Goal: Information Seeking & Learning: Learn about a topic

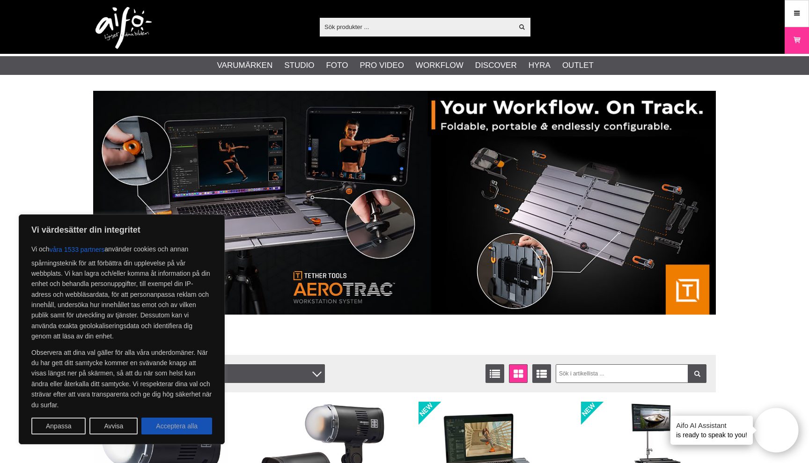
click at [178, 424] on button "Acceptera alla" at bounding box center [176, 426] width 71 height 17
checkbox input "true"
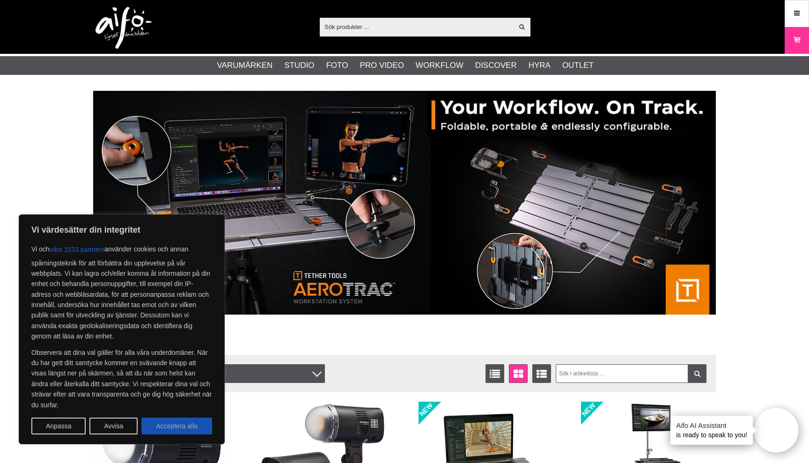
checkbox input "true"
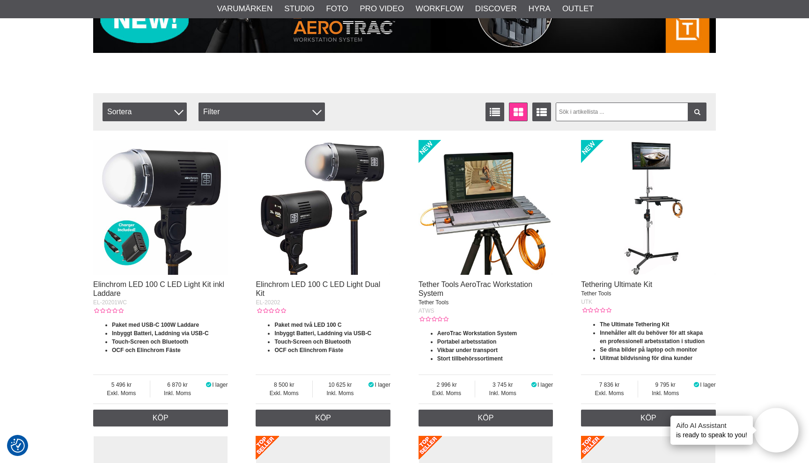
scroll to position [265, 0]
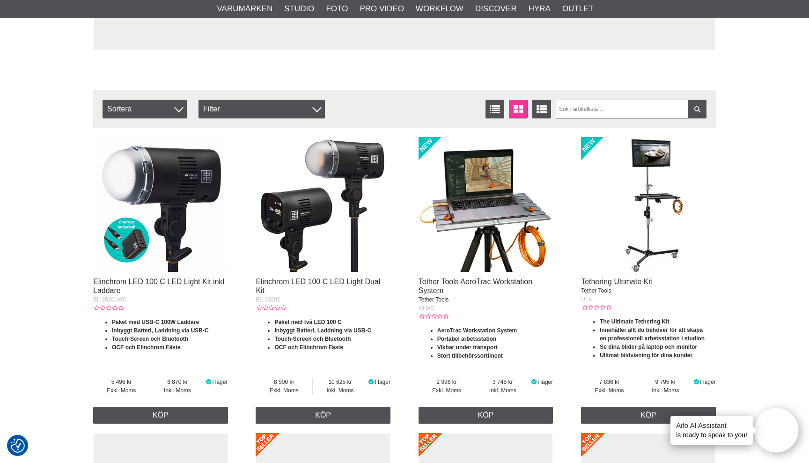
click at [656, 188] on img at bounding box center [648, 204] width 135 height 135
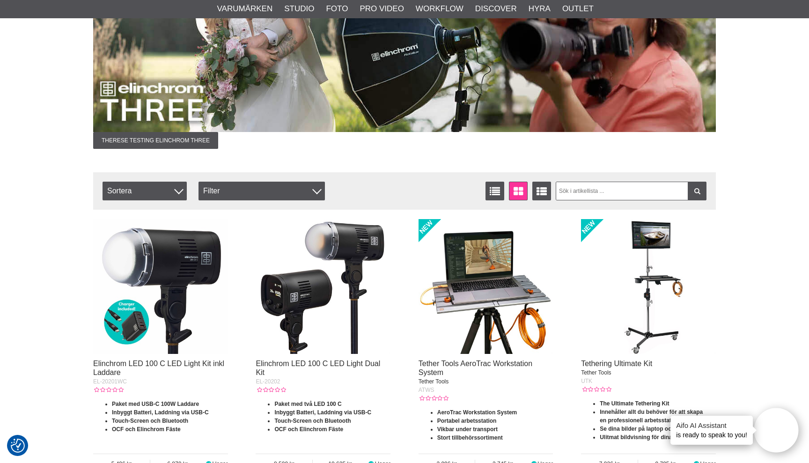
scroll to position [186, 0]
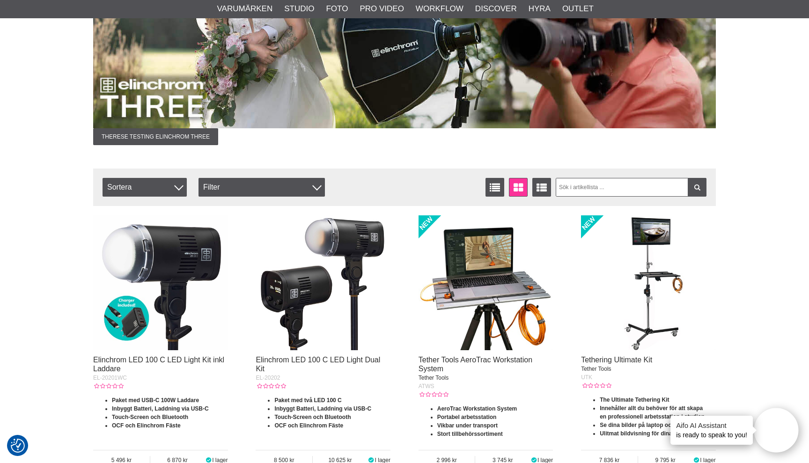
click at [646, 271] on img at bounding box center [648, 282] width 135 height 135
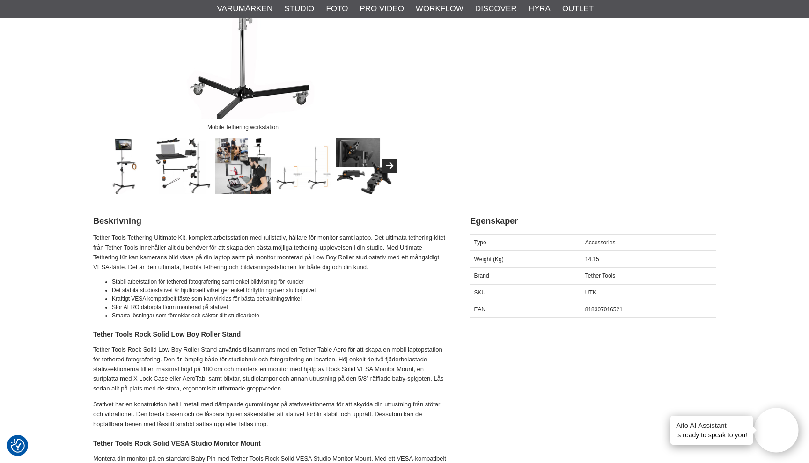
scroll to position [259, 0]
click at [231, 156] on img at bounding box center [243, 165] width 57 height 57
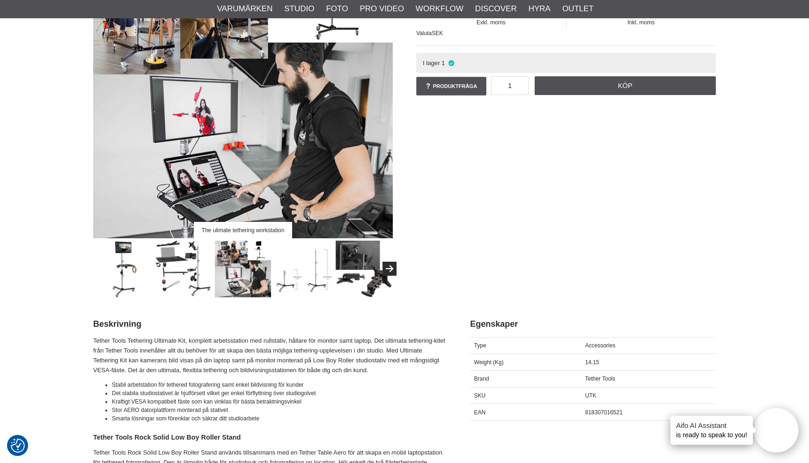
scroll to position [151, 0]
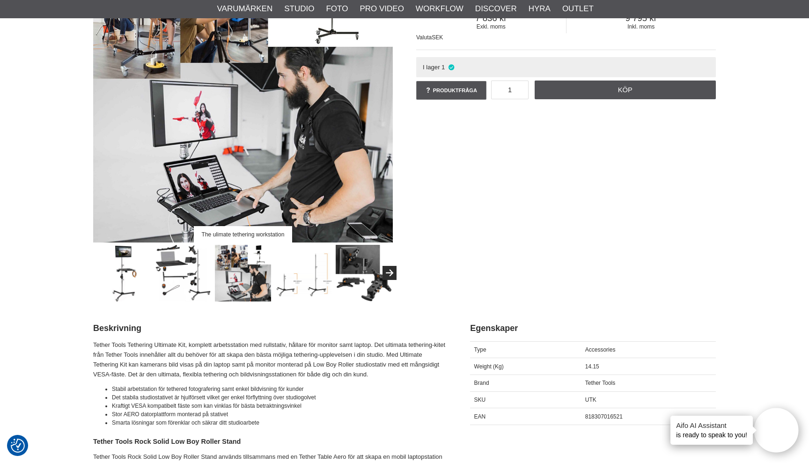
click at [355, 269] on img at bounding box center [364, 273] width 57 height 57
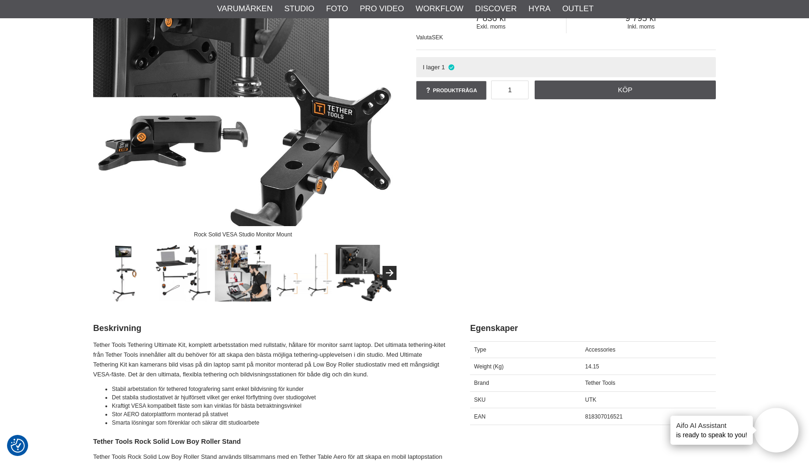
click at [302, 273] on img at bounding box center [303, 273] width 57 height 57
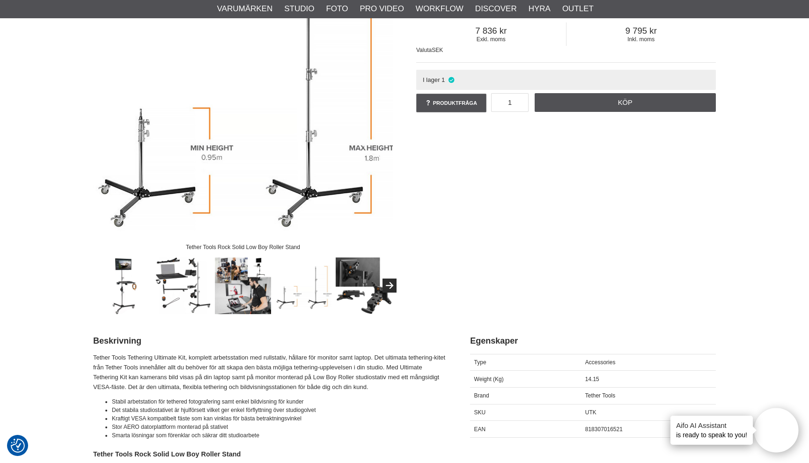
scroll to position [257, 0]
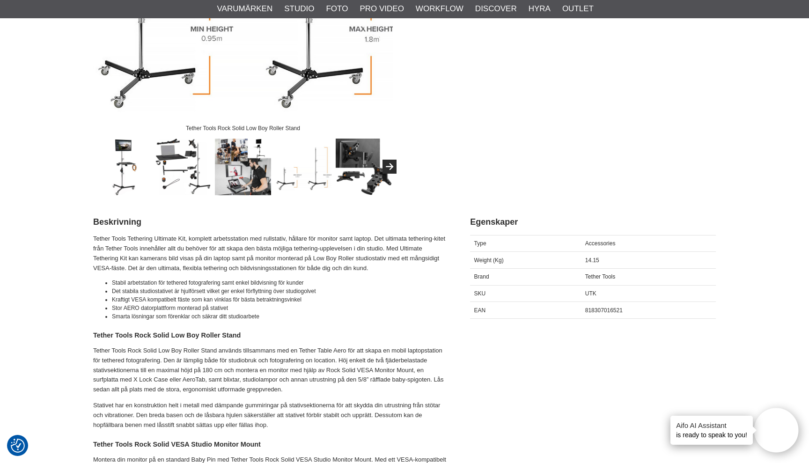
click at [171, 171] on img at bounding box center [183, 167] width 57 height 57
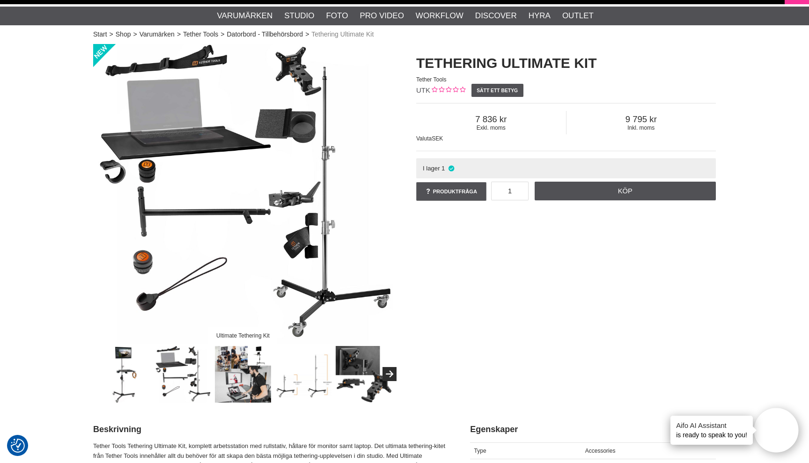
scroll to position [75, 0]
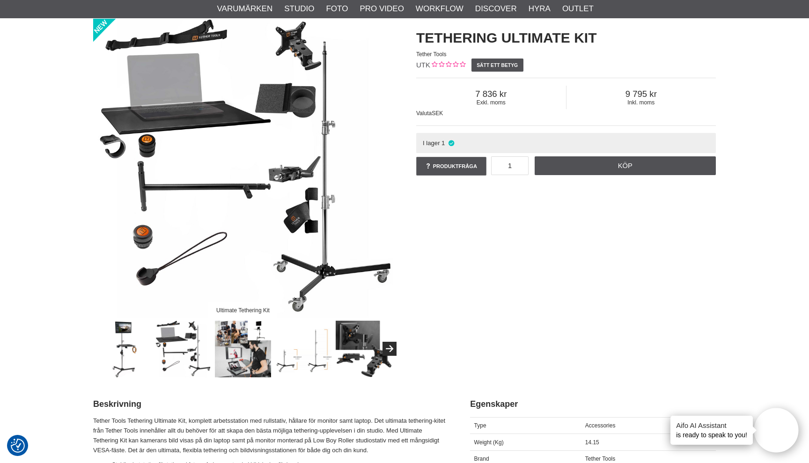
click at [126, 342] on img at bounding box center [122, 349] width 57 height 57
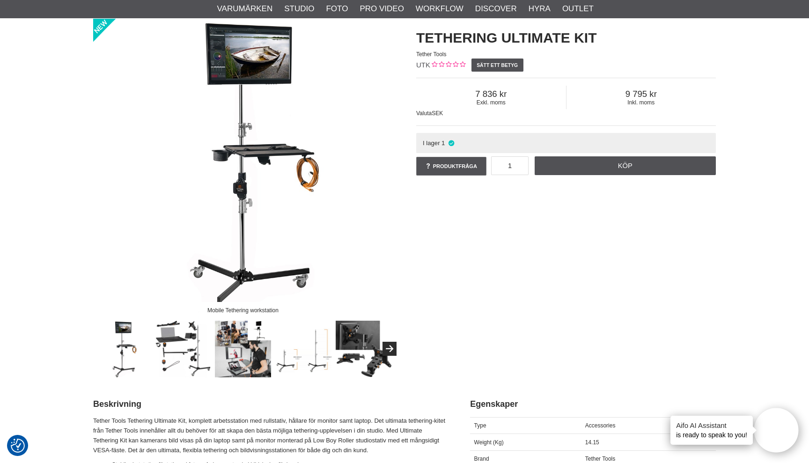
click at [242, 361] on img at bounding box center [243, 349] width 57 height 57
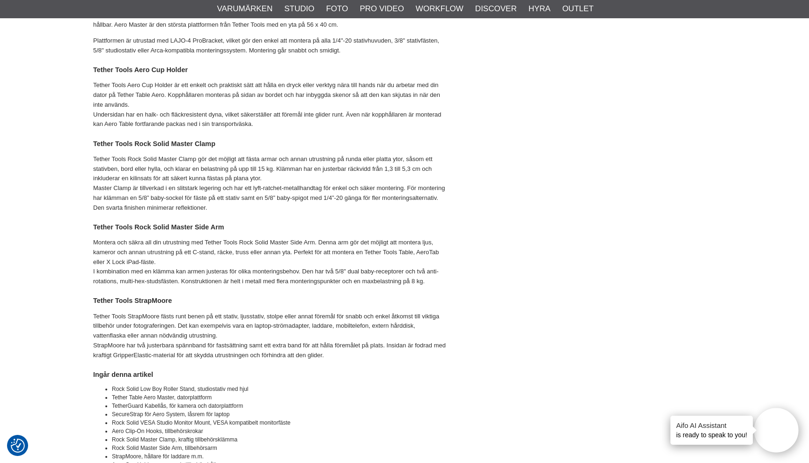
scroll to position [780, 0]
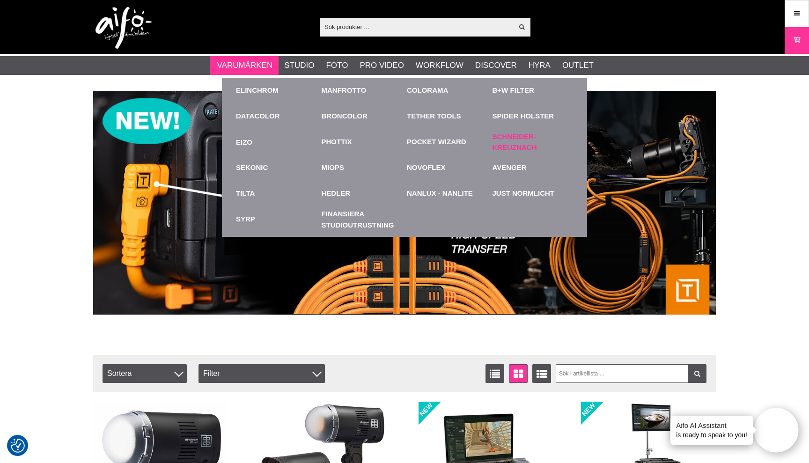
click at [501, 144] on link "Schneider-Kreuznach" at bounding box center [533, 142] width 81 height 21
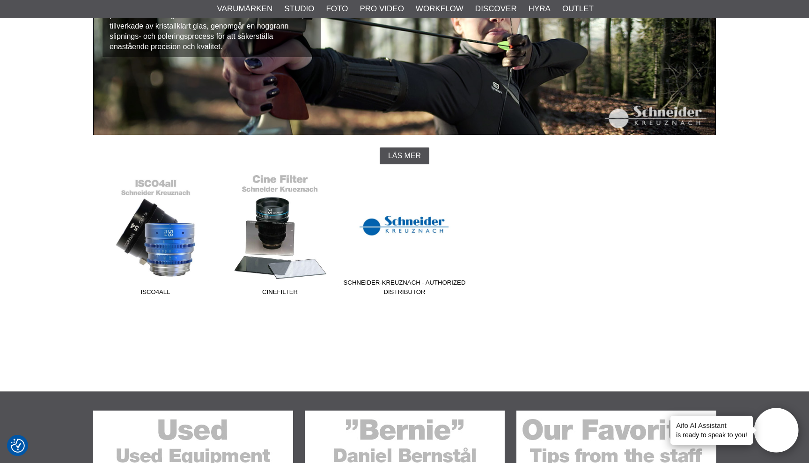
scroll to position [52, 0]
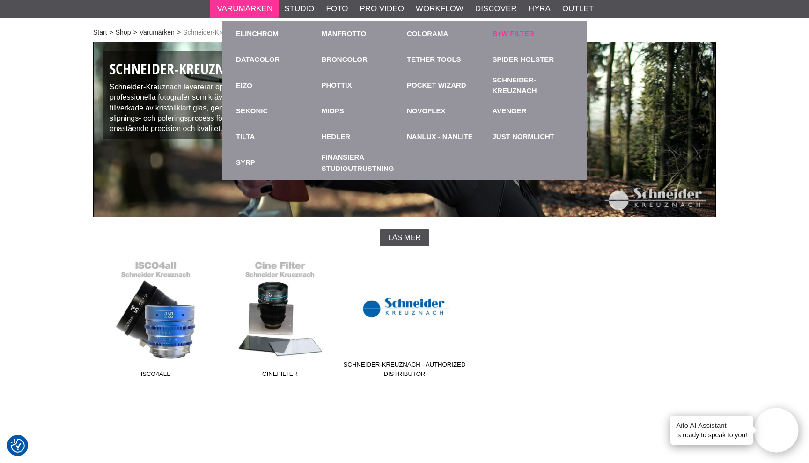
click at [515, 36] on link "B+W Filter" at bounding box center [514, 34] width 42 height 11
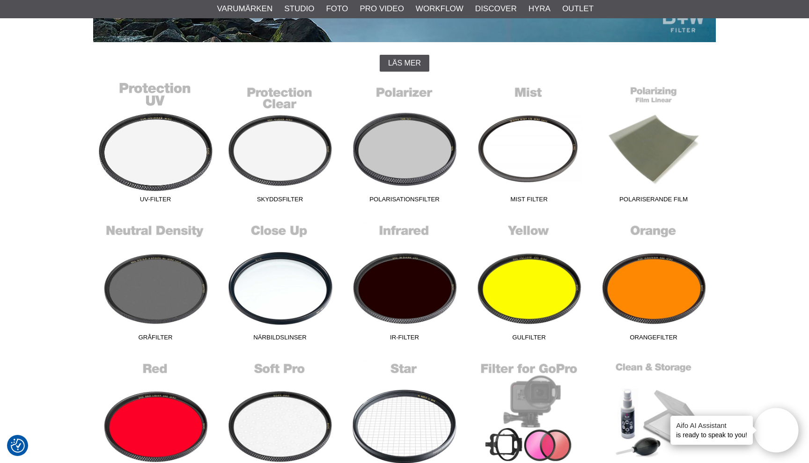
scroll to position [307, 0]
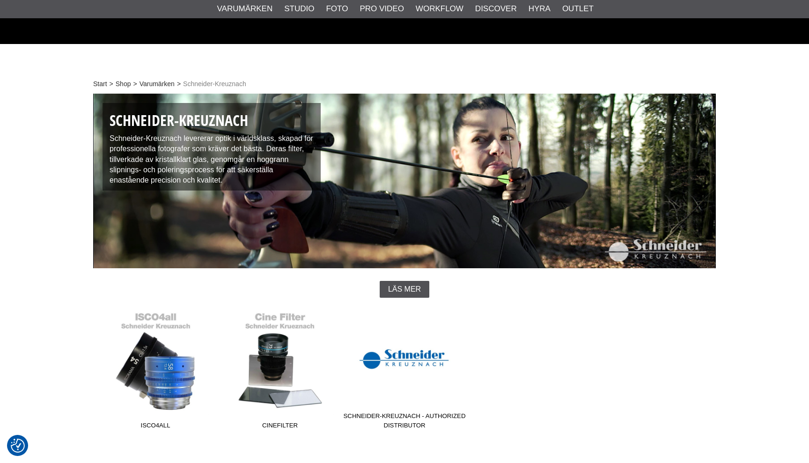
scroll to position [52, 0]
